Goal: Task Accomplishment & Management: Manage account settings

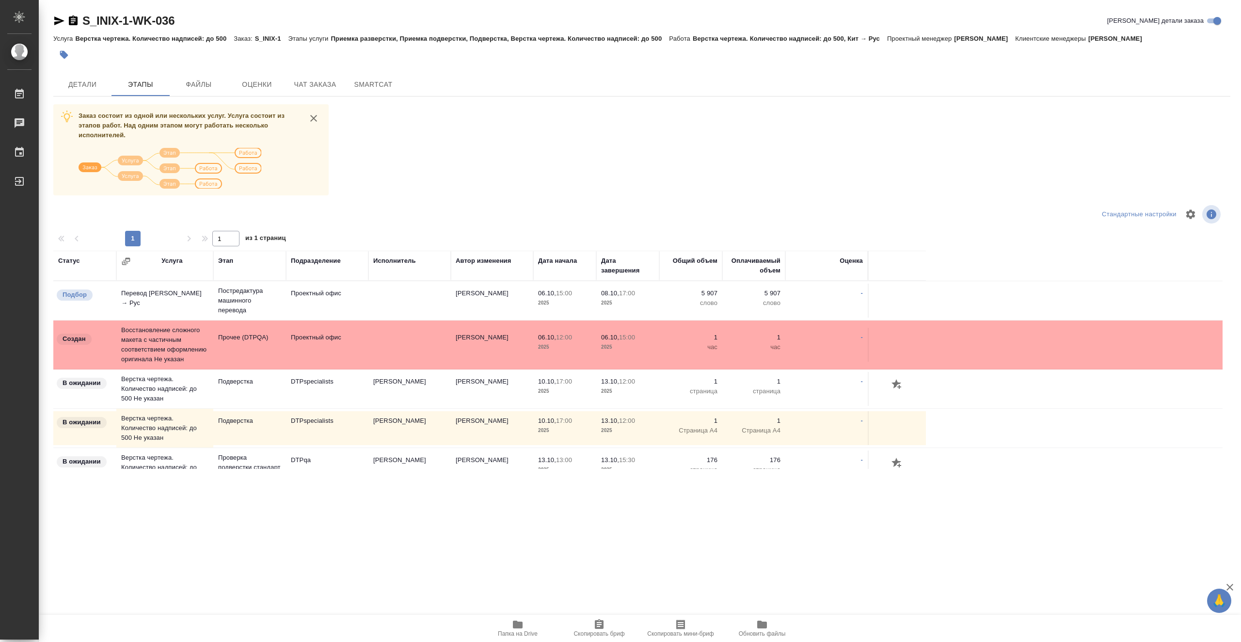
scroll to position [291, 0]
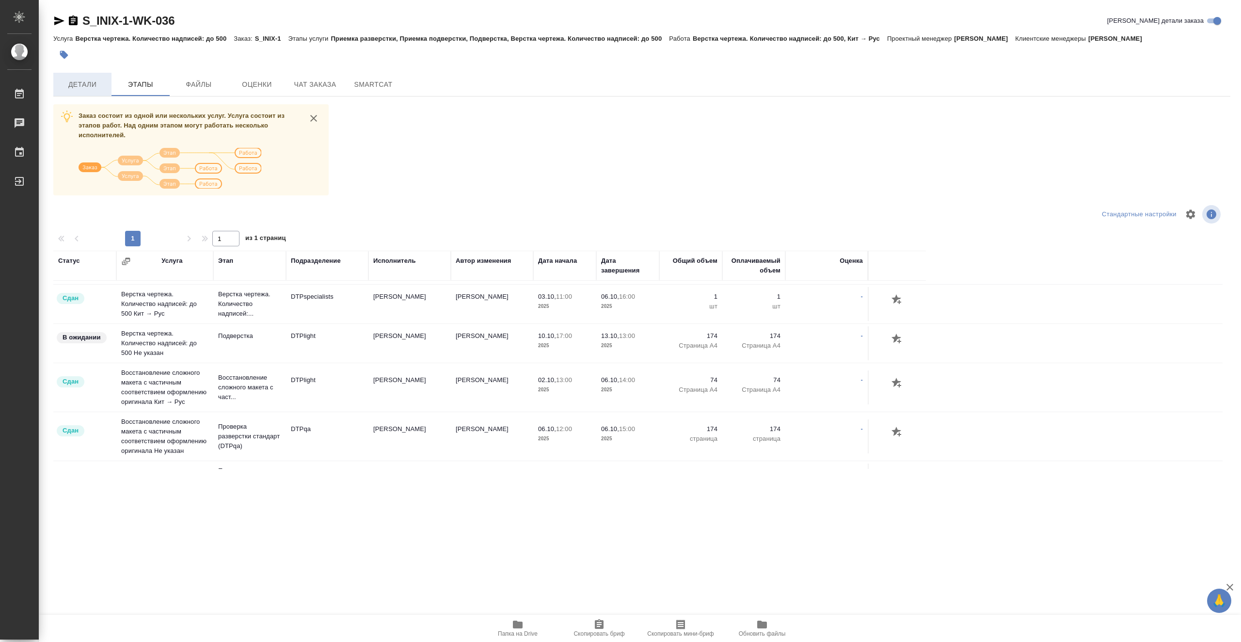
click at [100, 81] on span "Детали" at bounding box center [82, 85] width 47 height 12
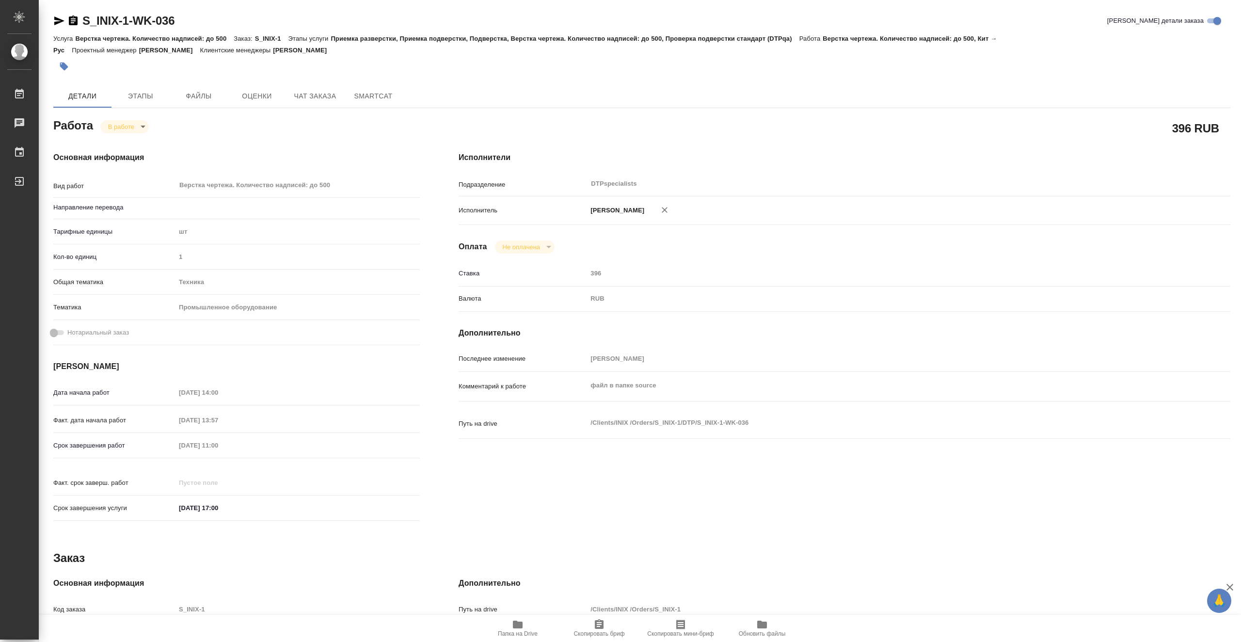
type textarea "x"
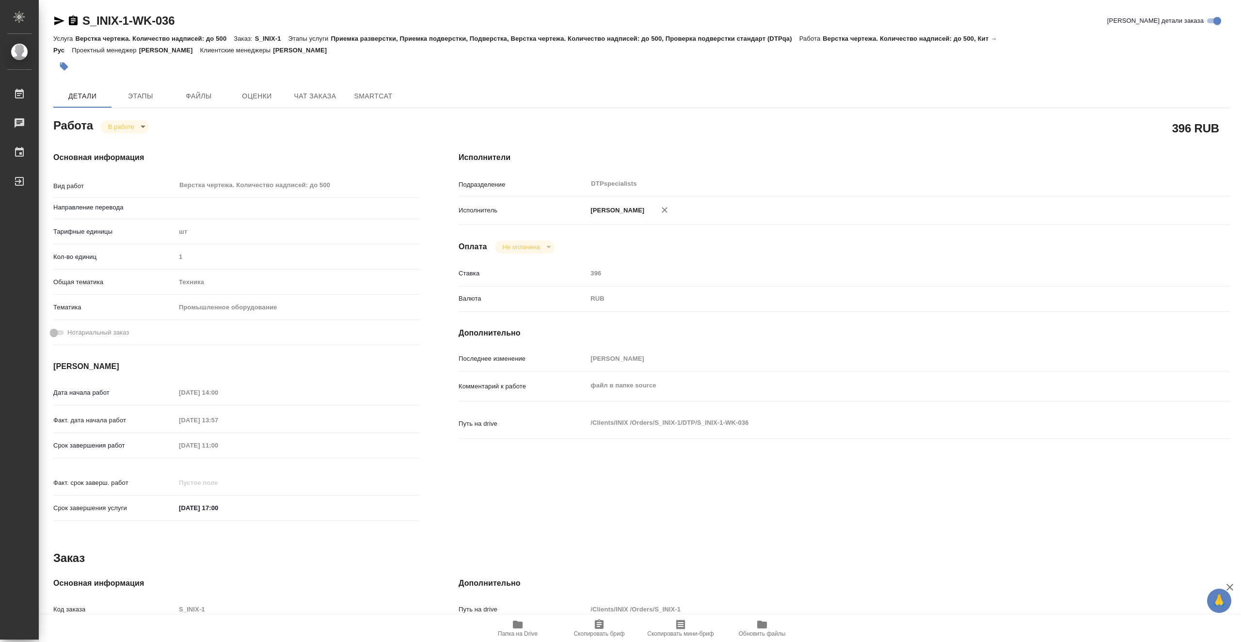
type textarea "x"
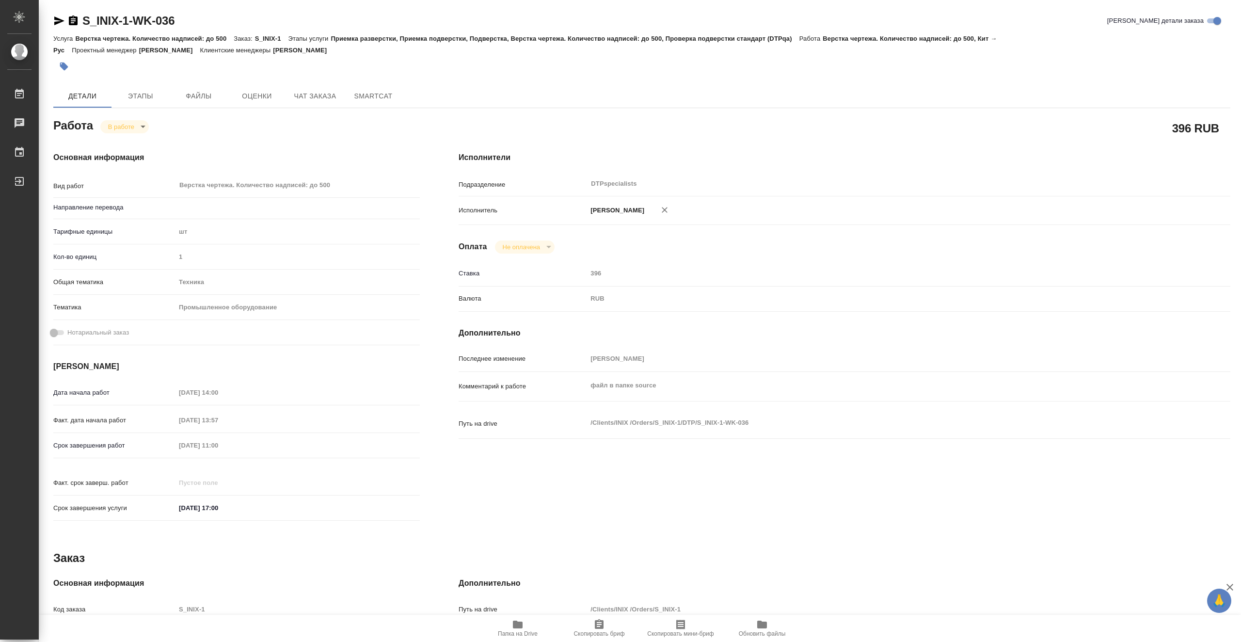
type textarea "x"
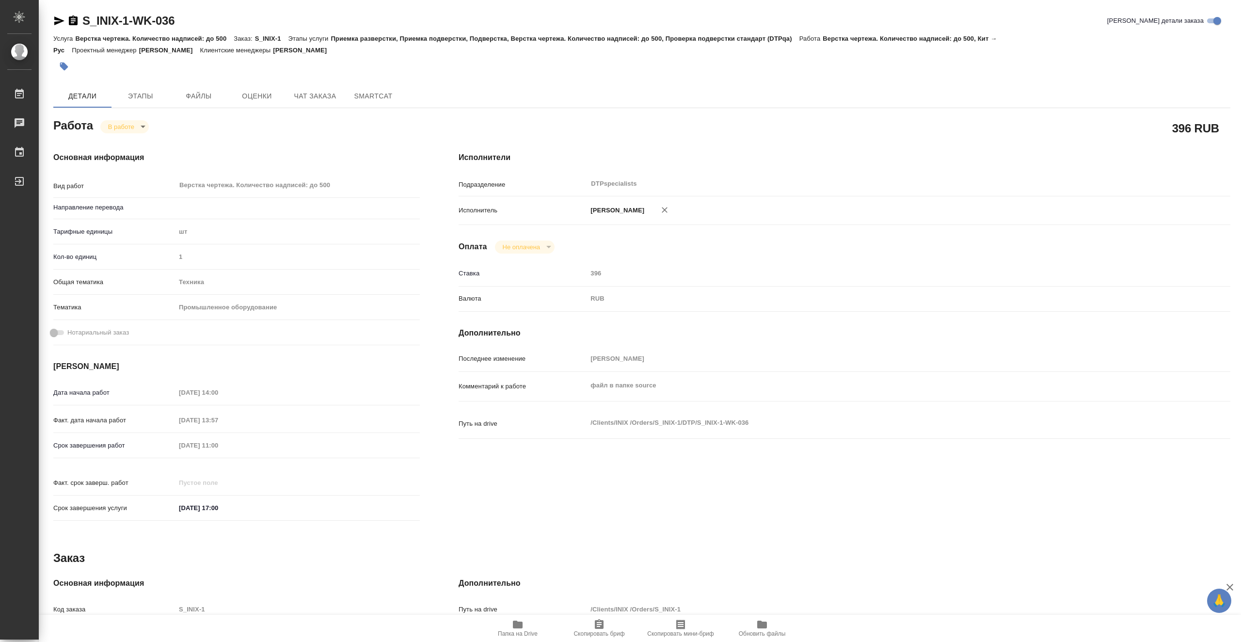
type textarea "x"
type input "кит-рус"
type textarea "x"
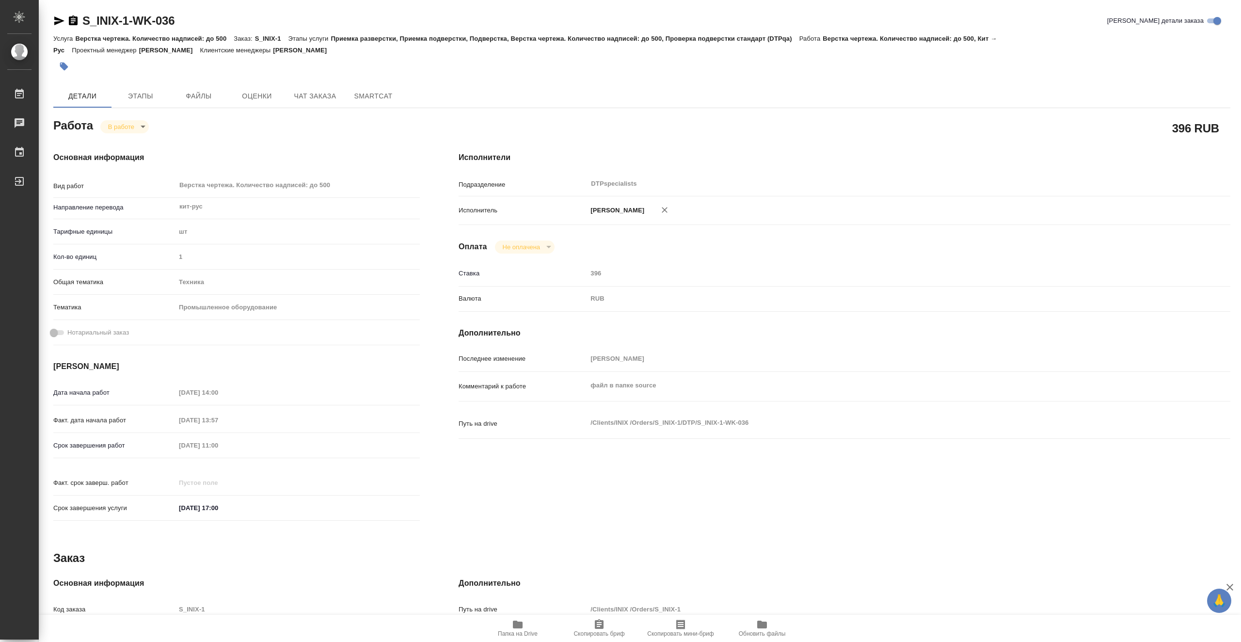
type textarea "x"
click at [534, 632] on span "Папка на Drive" at bounding box center [518, 633] width 40 height 7
click at [121, 128] on body "🙏 .cls-1 fill:#fff; AWATERA Vasiutchenko [PERSON_NAME] 0 Чаты График Выйти S_IN…" at bounding box center [620, 321] width 1241 height 642
click at [147, 139] on li "Выполнен" at bounding box center [132, 143] width 64 height 16
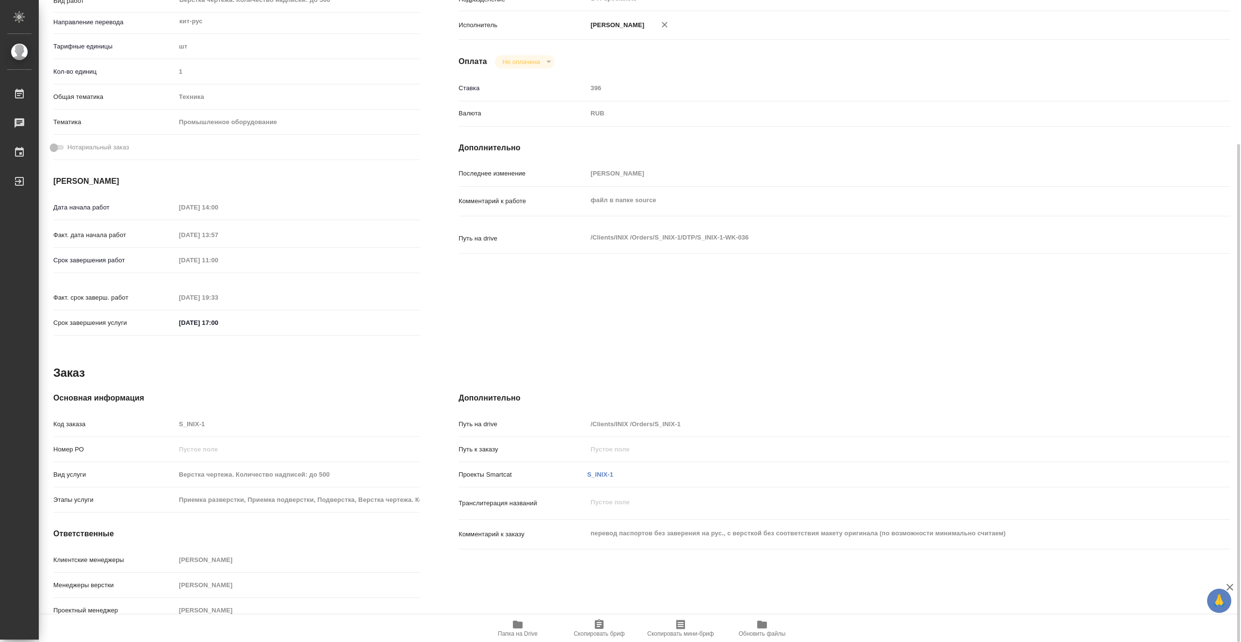
type textarea "x"
